Goal: Register for event/course

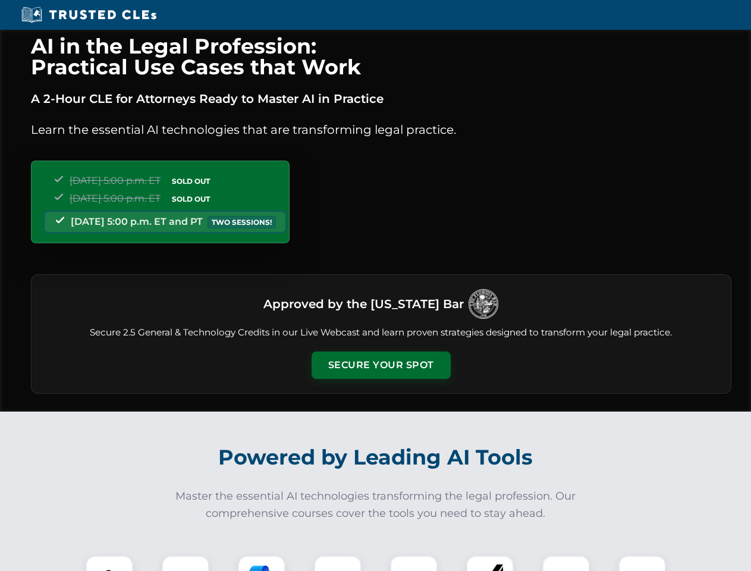
click at [380, 365] on button "Secure Your Spot" at bounding box center [381, 364] width 139 height 27
